Goal: Task Accomplishment & Management: Complete application form

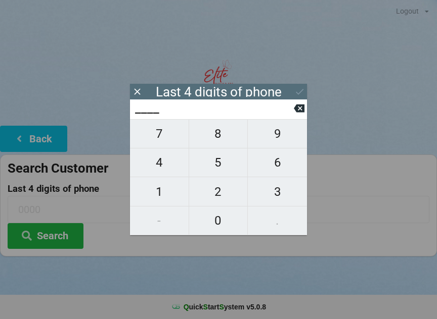
click at [163, 197] on span "1" at bounding box center [159, 191] width 59 height 21
type input "1___"
click at [264, 144] on span "9" at bounding box center [277, 133] width 59 height 21
type input "19__"
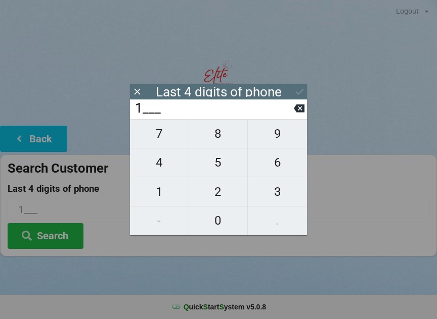
type input "19__"
click at [158, 144] on span "7" at bounding box center [159, 133] width 59 height 21
type input "197_"
click at [156, 144] on span "7" at bounding box center [159, 133] width 59 height 21
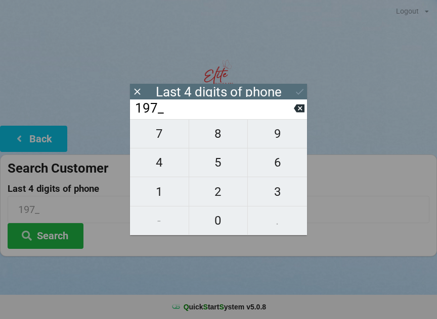
type input "1977"
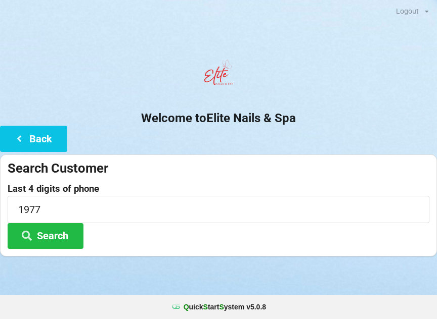
click at [297, 83] on div at bounding box center [218, 76] width 437 height 43
click at [62, 236] on button "Search" at bounding box center [46, 236] width 76 height 26
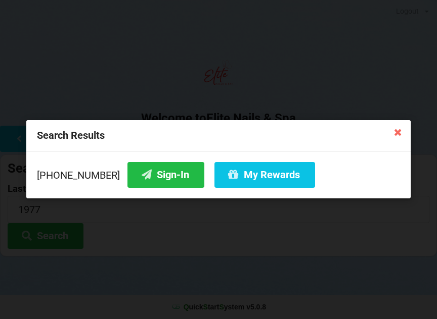
click at [154, 174] on button "Sign-In" at bounding box center [165, 175] width 77 height 26
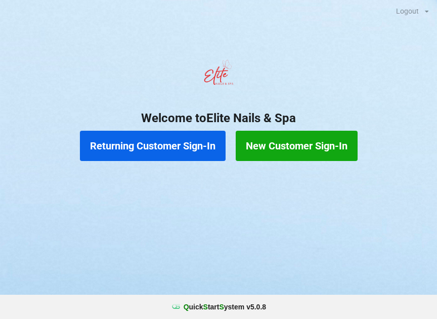
click at [151, 142] on button "Returning Customer Sign-In" at bounding box center [153, 146] width 146 height 30
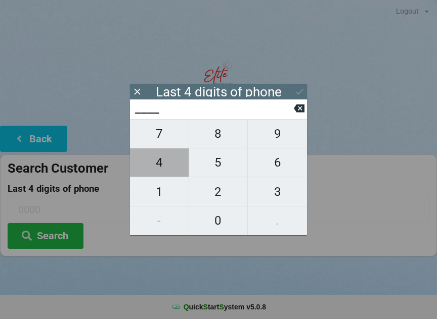
click at [152, 163] on span "4" at bounding box center [159, 162] width 59 height 21
type input "4___"
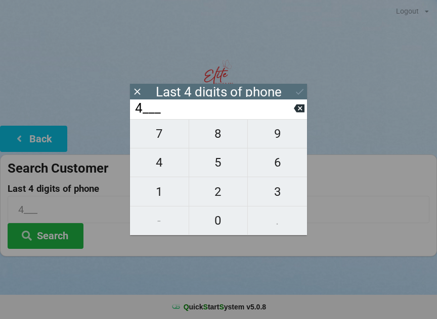
click at [212, 216] on span "0" at bounding box center [218, 220] width 59 height 21
type input "40__"
click at [148, 128] on button "7" at bounding box center [159, 133] width 59 height 29
type input "407_"
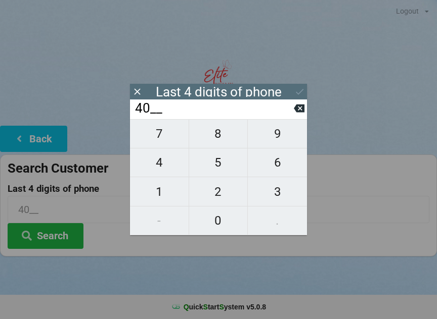
type input "407_"
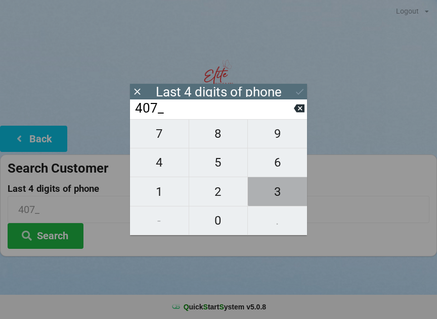
click at [280, 193] on span "3" at bounding box center [277, 191] width 59 height 21
type input "4073"
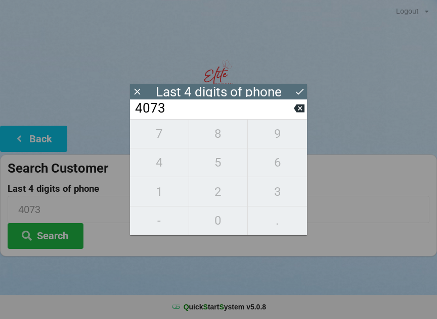
click at [266, 162] on div "7 8 9 4 5 6 1 2 3 - 0 ." at bounding box center [218, 177] width 177 height 116
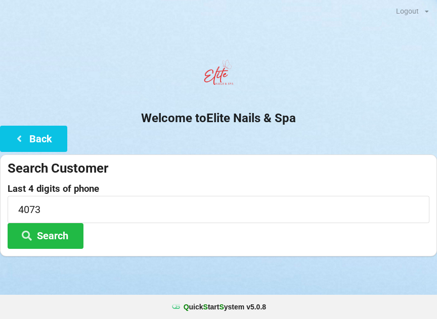
click at [38, 123] on h2 "Welcome to Elite Nails & Spa" at bounding box center [218, 119] width 437 height 16
click at [37, 126] on button "Back" at bounding box center [33, 139] width 67 height 26
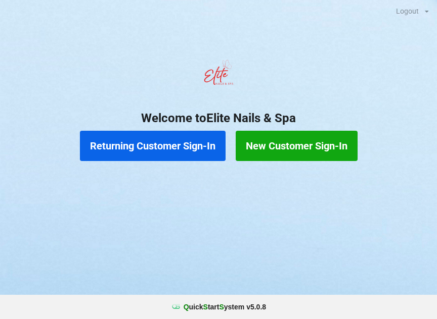
click at [141, 144] on button "Returning Customer Sign-In" at bounding box center [153, 146] width 146 height 30
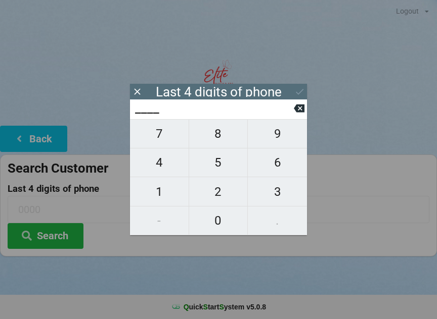
click at [158, 163] on span "4" at bounding box center [159, 162] width 59 height 21
type input "4___"
click at [278, 188] on span "3" at bounding box center [277, 191] width 59 height 21
type input "43__"
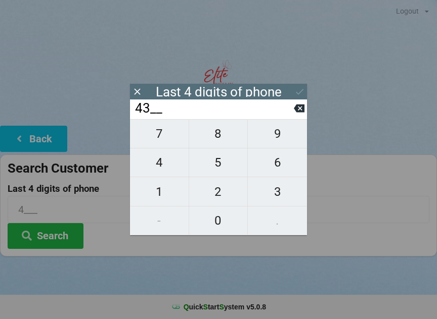
type input "43__"
click at [150, 135] on span "7" at bounding box center [159, 133] width 59 height 21
type input "437_"
click at [217, 133] on span "8" at bounding box center [218, 133] width 59 height 21
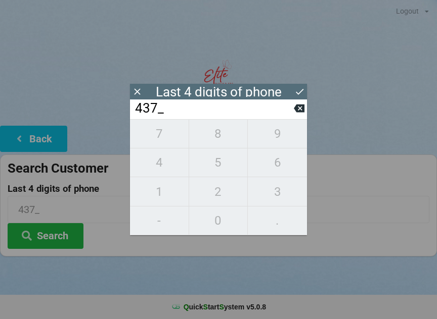
type input "4378"
click at [377, 215] on input "4378" at bounding box center [218, 209] width 421 height 27
click at [299, 87] on icon at bounding box center [299, 91] width 11 height 11
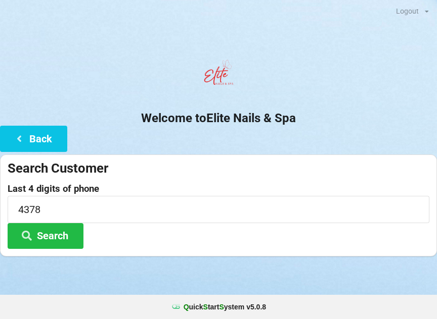
click at [38, 243] on button "Search" at bounding box center [46, 236] width 76 height 26
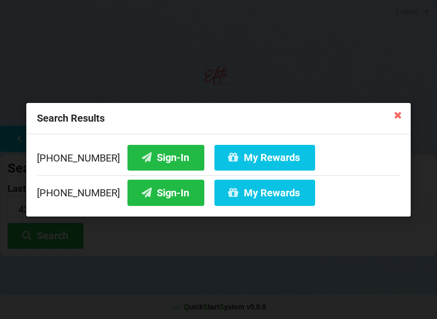
click at [137, 150] on button "Sign-In" at bounding box center [165, 157] width 77 height 26
